Goal: Task Accomplishment & Management: Use online tool/utility

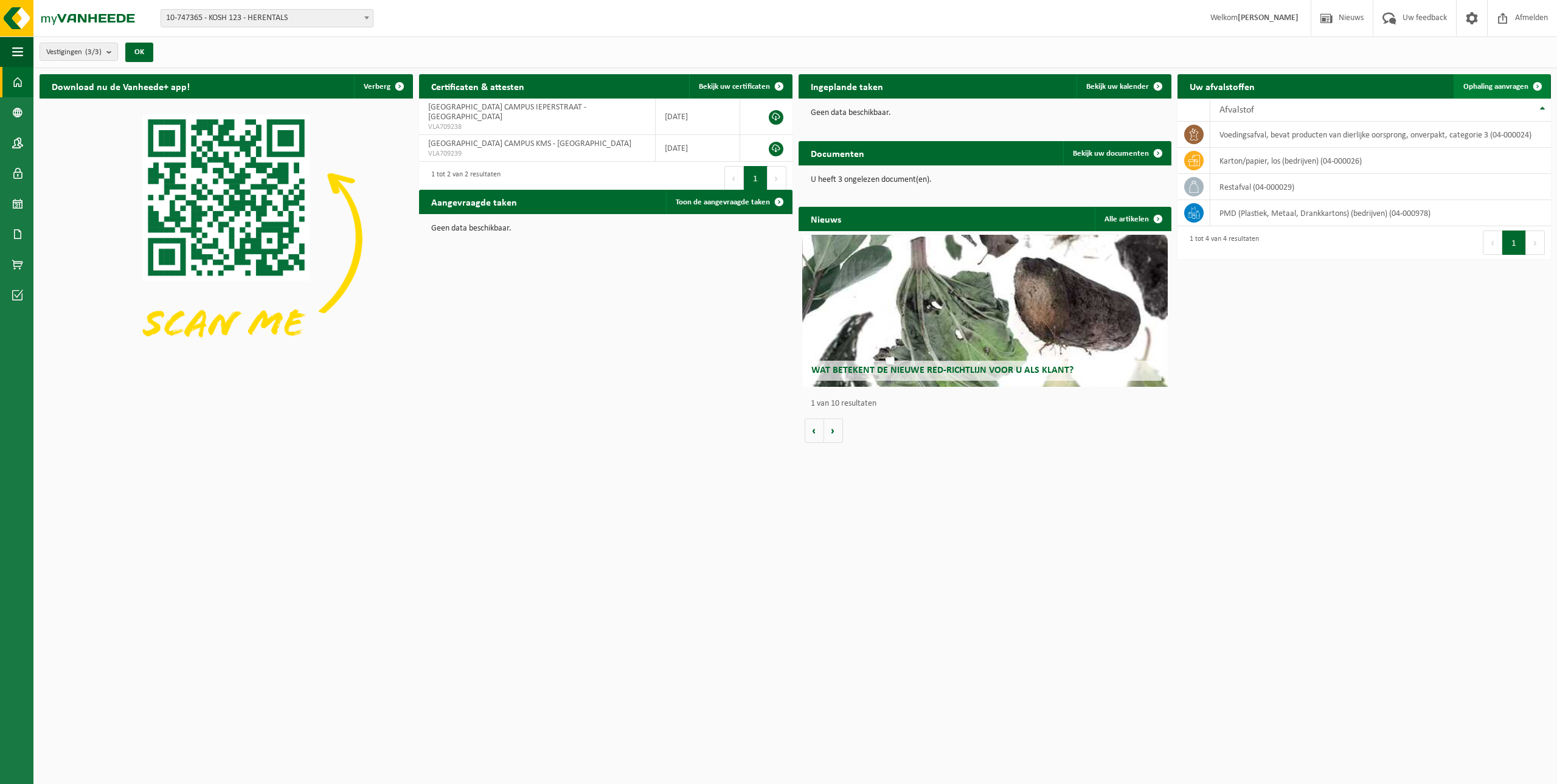
click at [1507, 86] on span "Ophaling aanvragen" at bounding box center [1496, 87] width 65 height 8
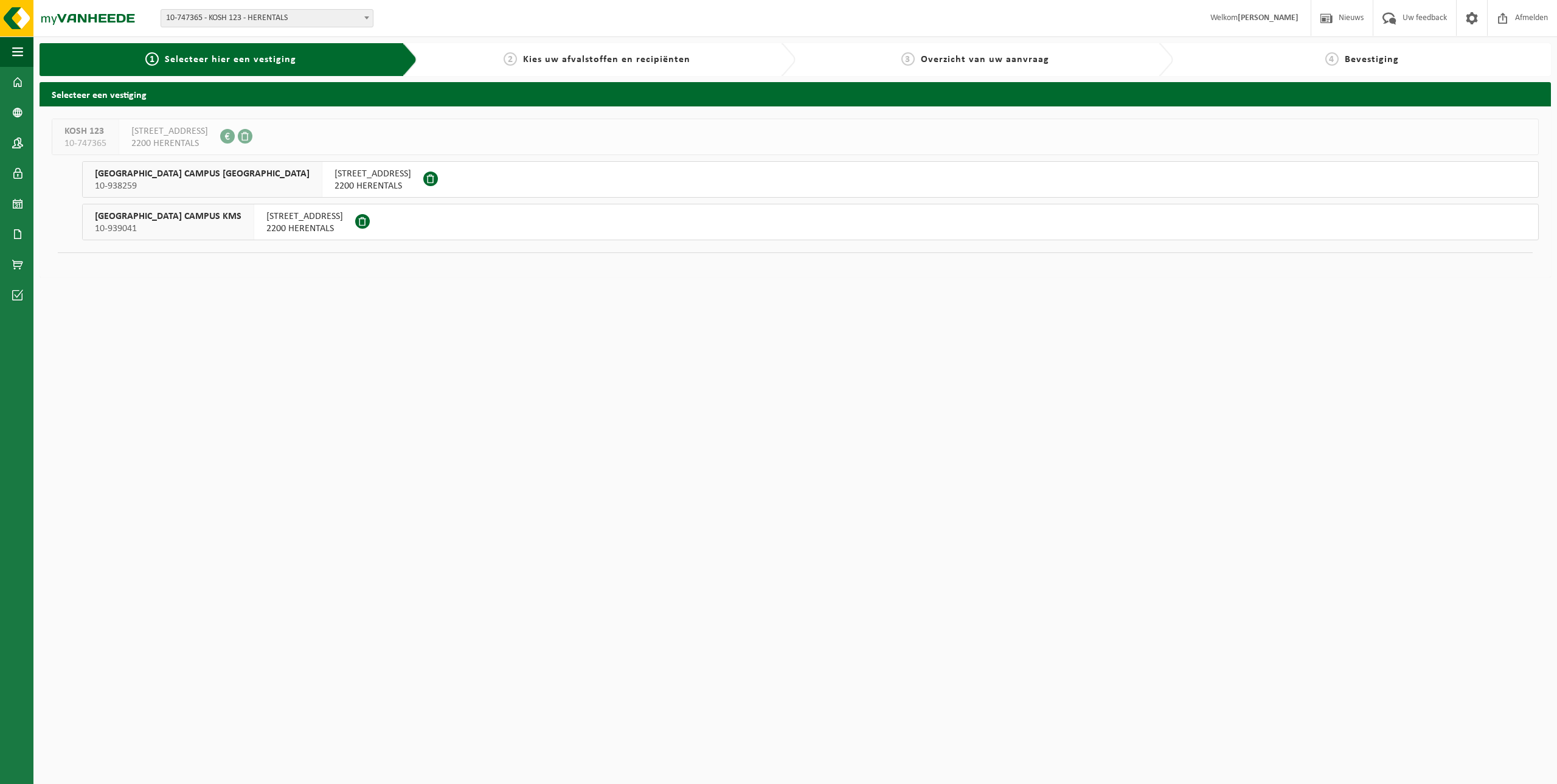
click at [267, 224] on span "2200 HERENTALS" at bounding box center [305, 228] width 76 height 12
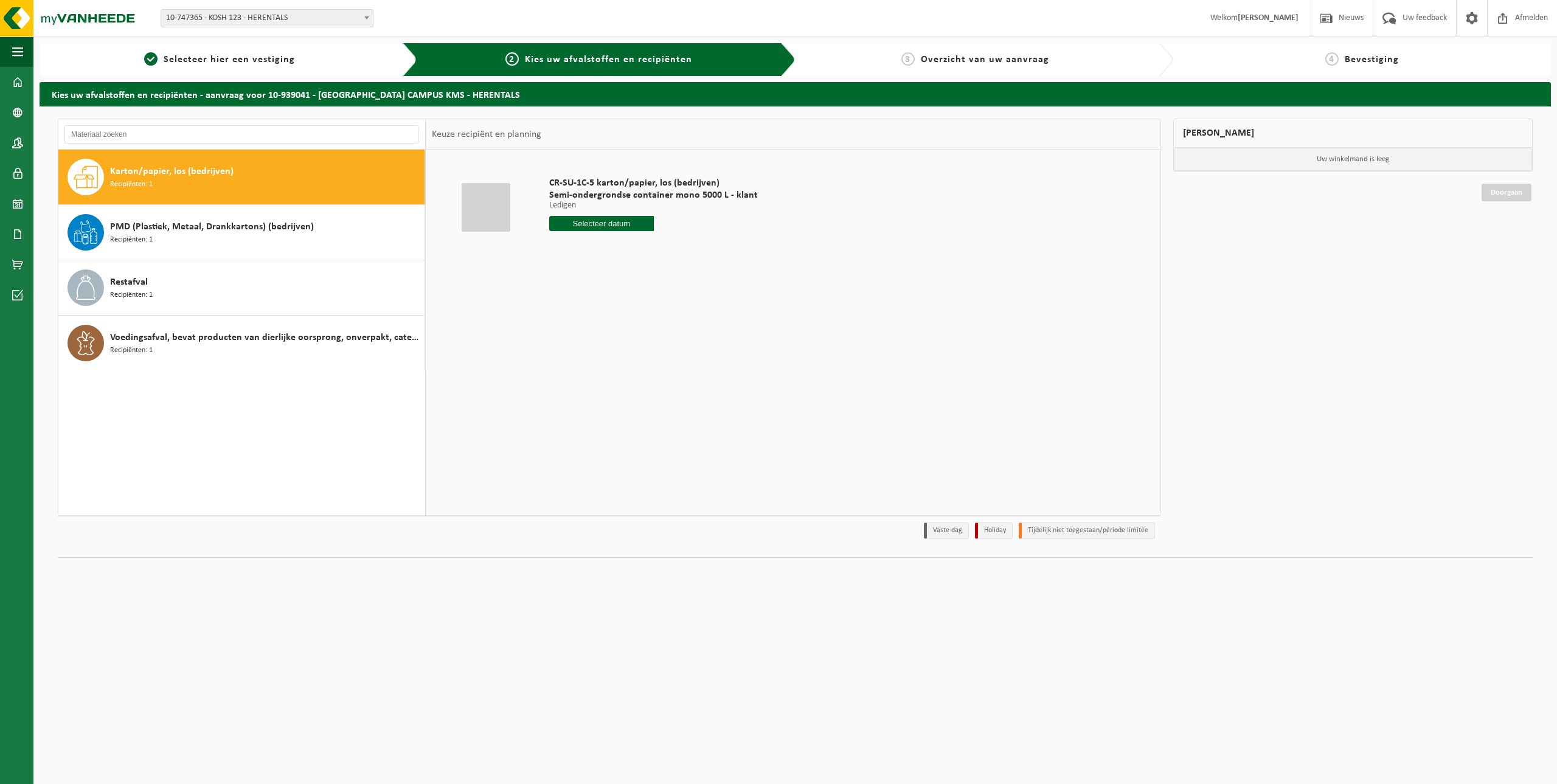
click at [157, 181] on div "Karton/papier, los (bedrijven) Recipiënten: 1" at bounding box center [265, 177] width 311 height 36
click at [605, 223] on input "text" at bounding box center [602, 224] width 105 height 16
click at [556, 353] on div "22" at bounding box center [560, 351] width 21 height 19
type input "Van 2025-09-22"
click at [592, 276] on button "In winkelmand" at bounding box center [583, 269] width 67 height 19
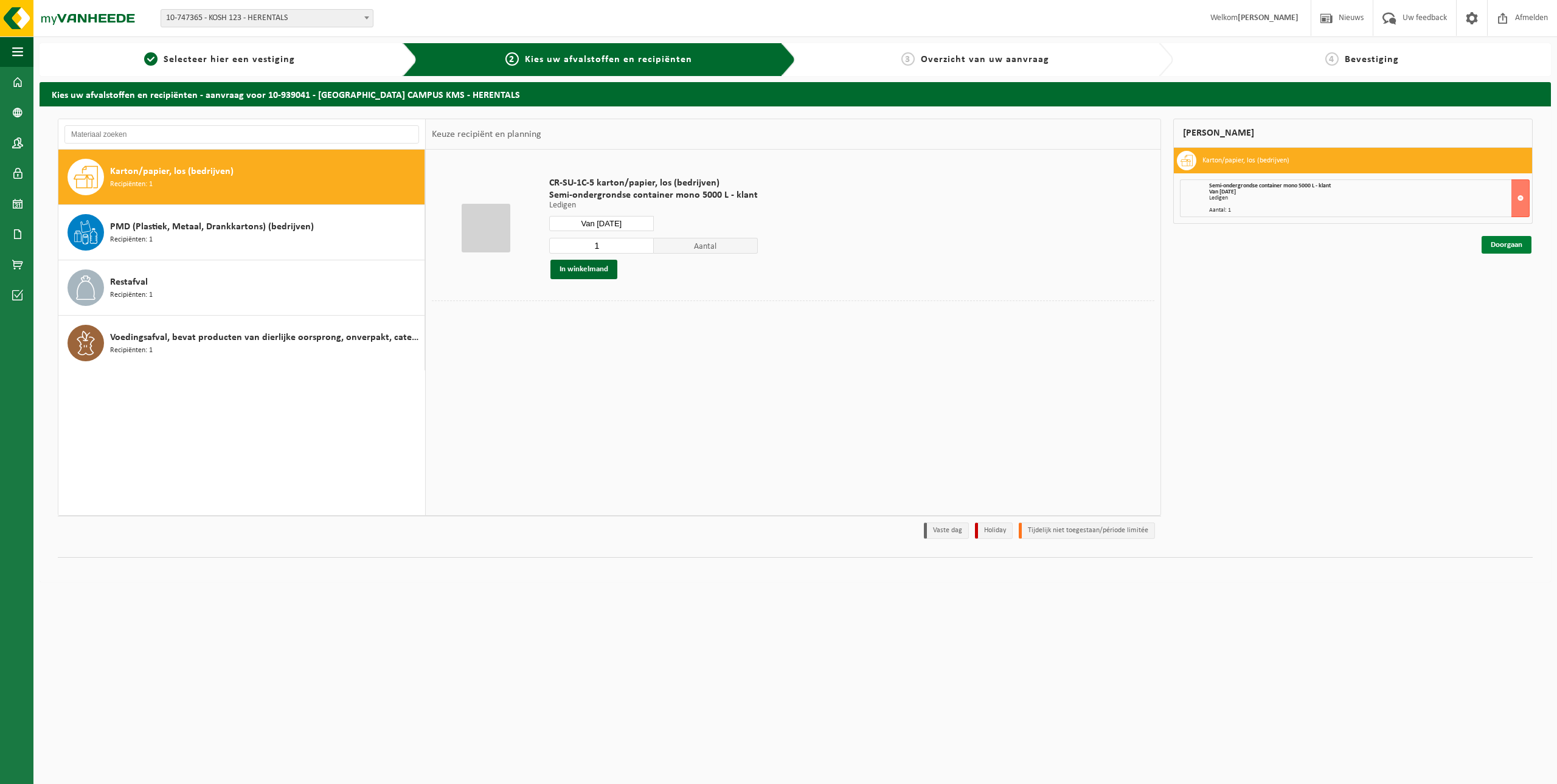
click at [1511, 244] on link "Doorgaan" at bounding box center [1506, 245] width 50 height 17
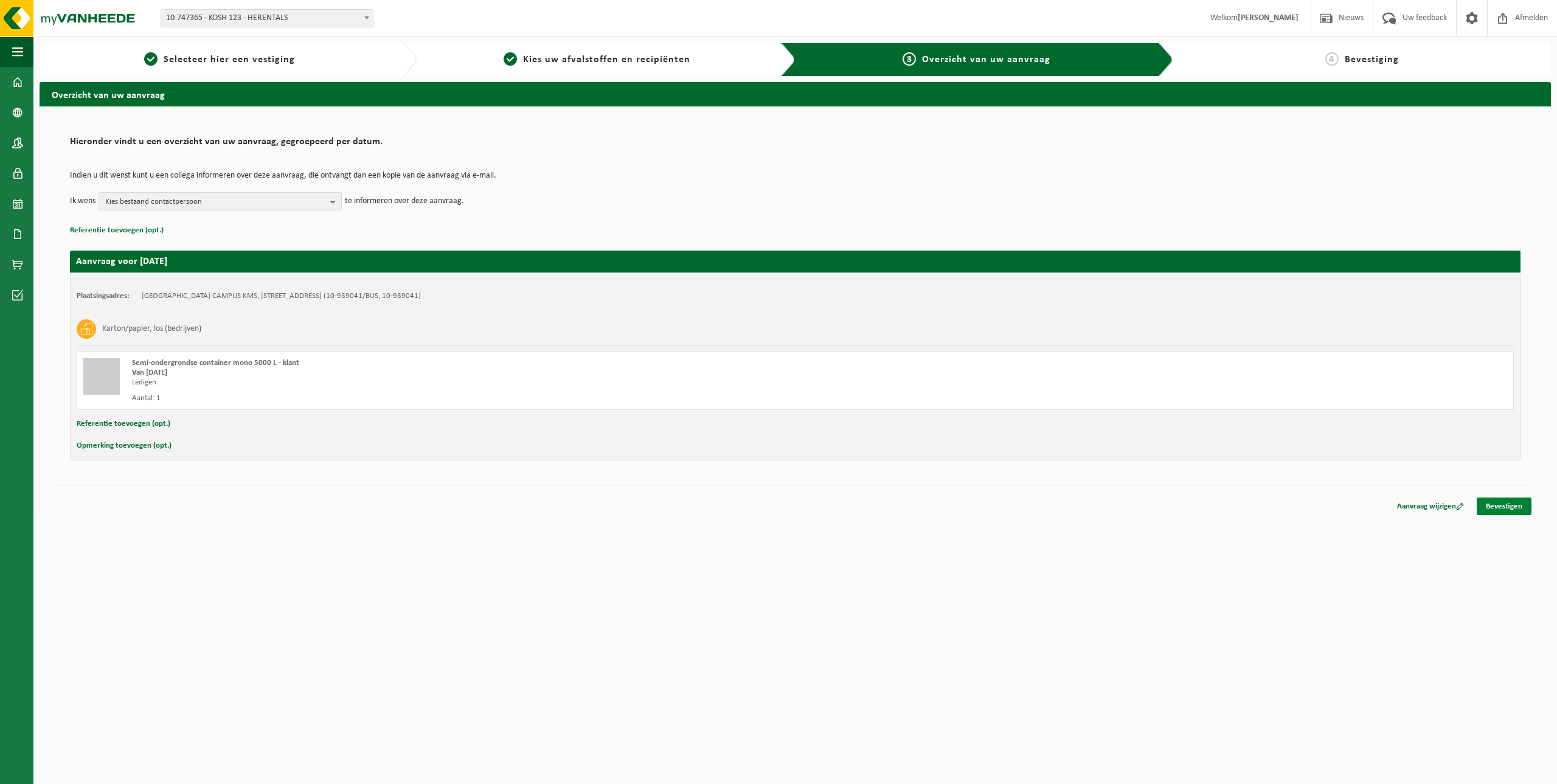
click at [1512, 512] on link "Bevestigen" at bounding box center [1503, 506] width 55 height 17
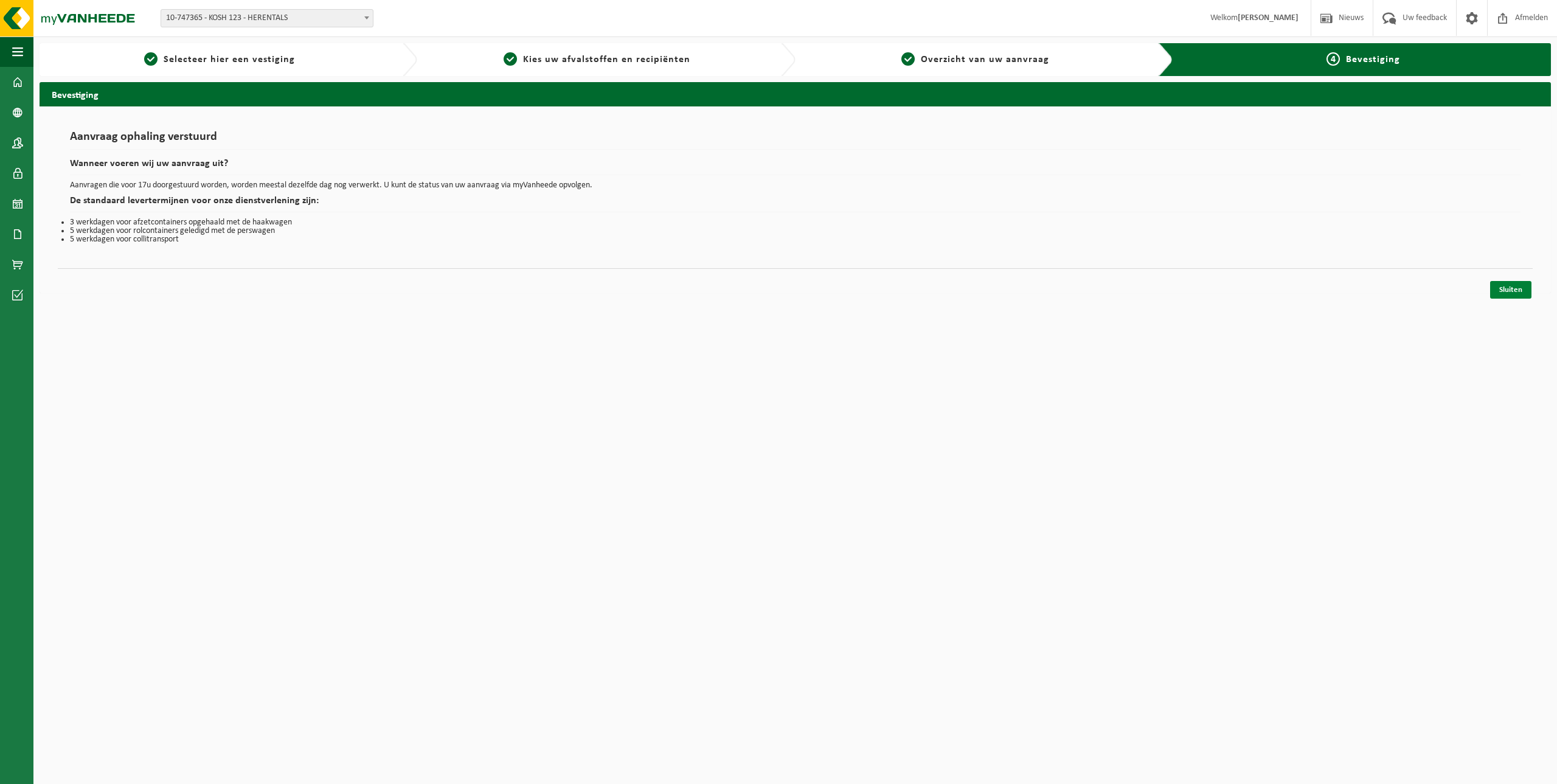
click at [1513, 287] on link "Sluiten" at bounding box center [1510, 289] width 41 height 17
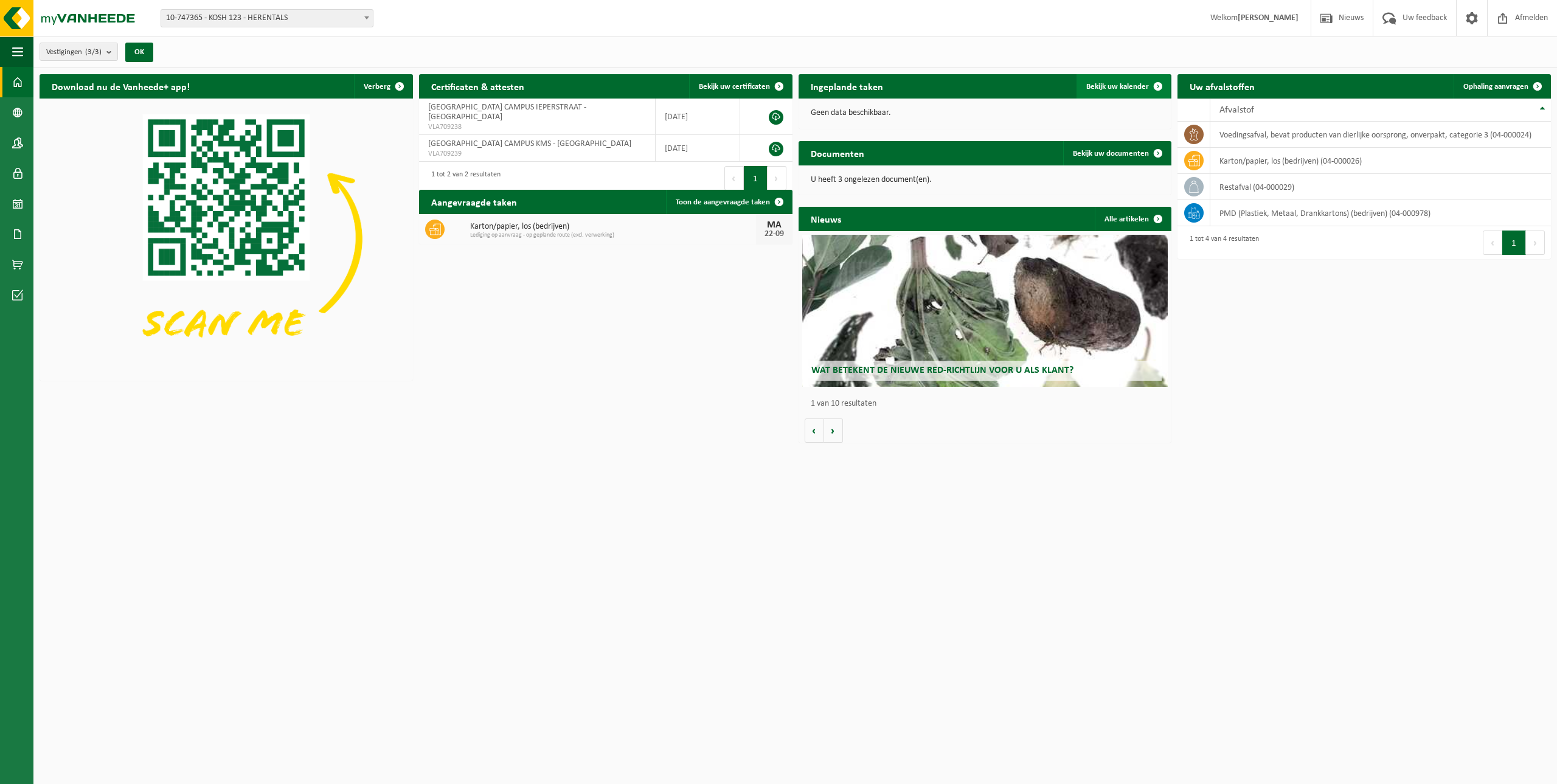
click at [1127, 83] on span "Bekijk uw kalender" at bounding box center [1117, 87] width 63 height 8
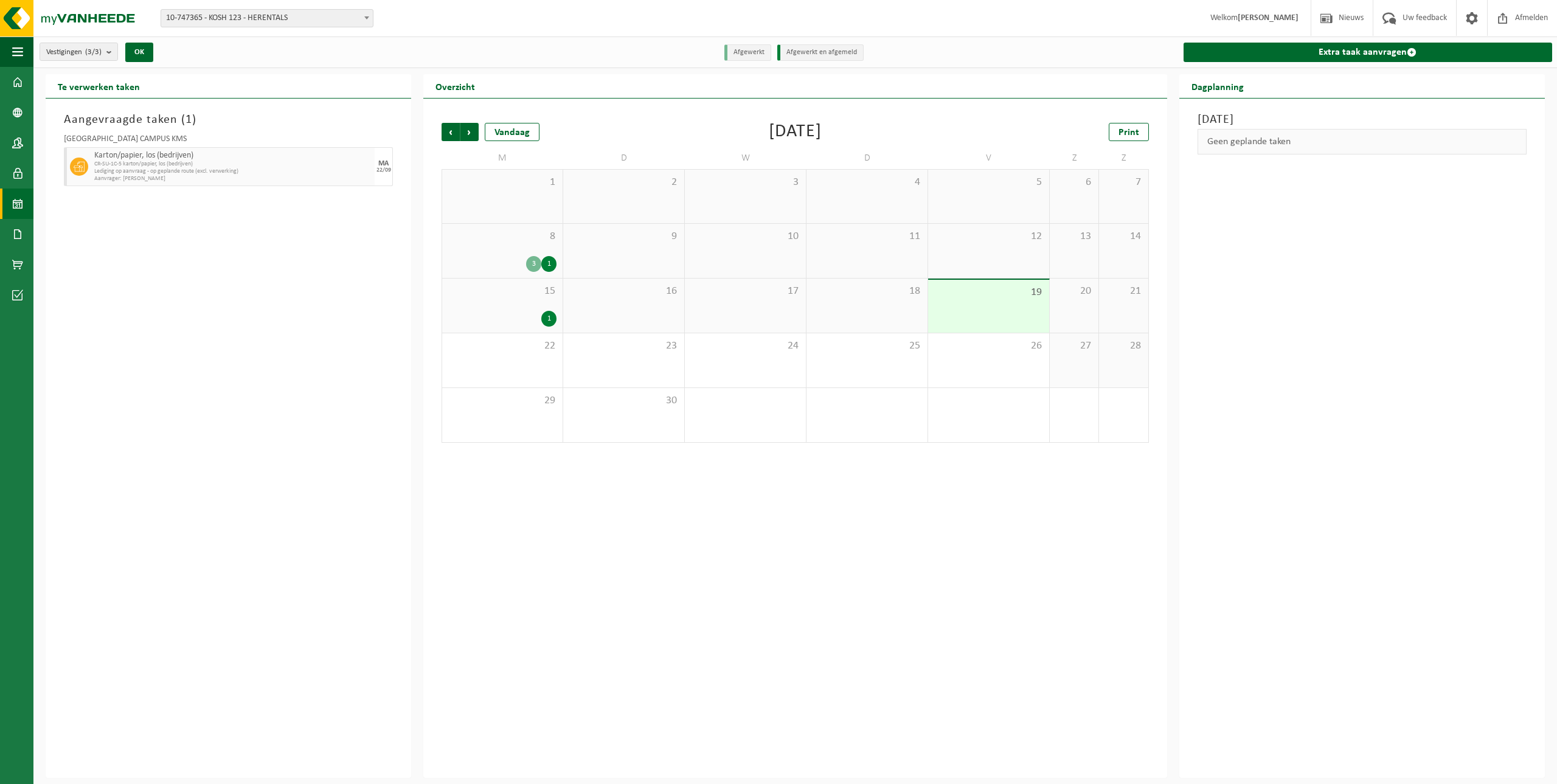
click at [517, 310] on div "1" at bounding box center [502, 318] width 108 height 16
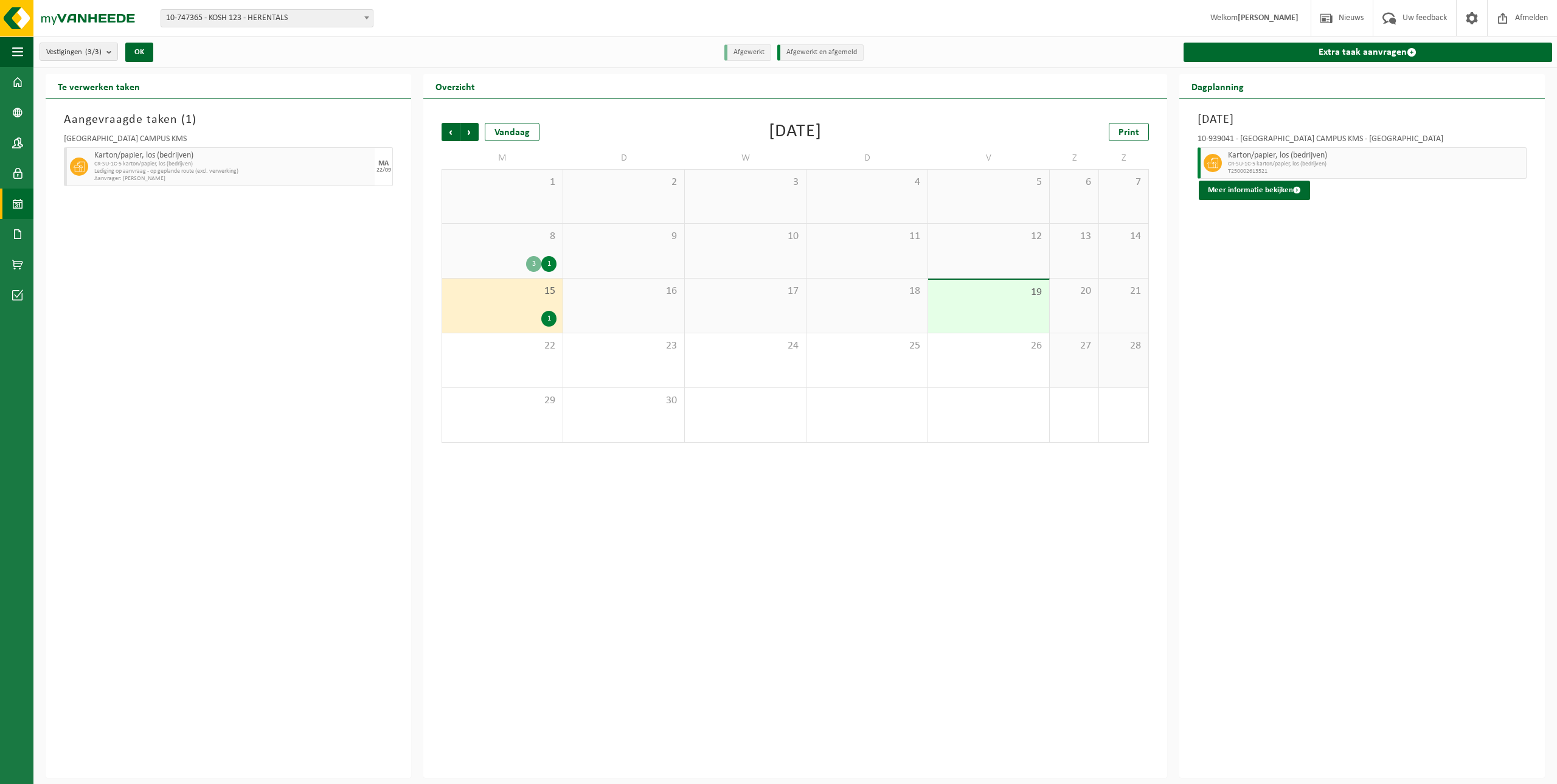
click at [526, 249] on div "8 3 1" at bounding box center [502, 251] width 120 height 54
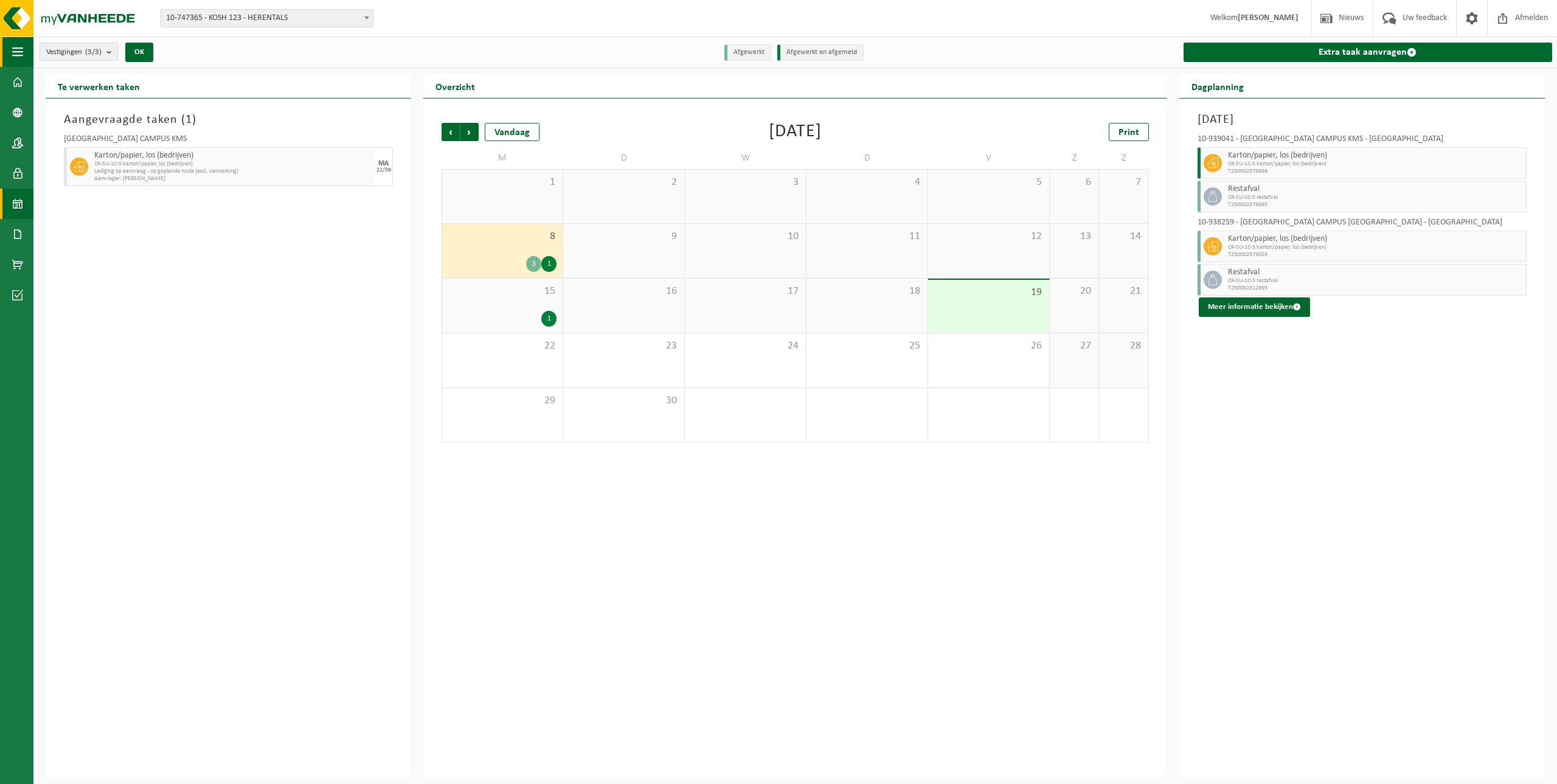
click at [20, 53] on span "button" at bounding box center [17, 51] width 11 height 30
